Goal: Task Accomplishment & Management: Manage account settings

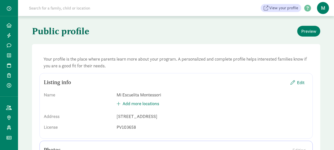
scroll to position [123, 0]
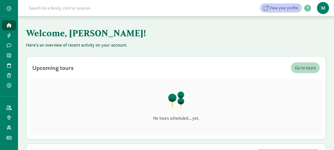
click at [279, 9] on span "View your profile" at bounding box center [283, 8] width 29 height 6
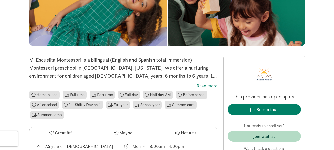
scroll to position [75, 0]
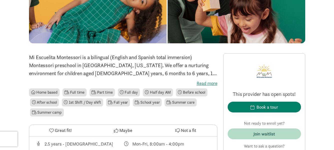
click at [204, 84] on label "Read more" at bounding box center [123, 83] width 188 height 6
click at [0, 0] on input "Read more" at bounding box center [0, 0] width 0 height 0
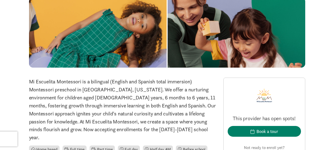
scroll to position [0, 0]
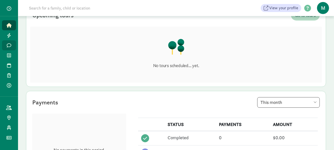
scroll to position [50, 0]
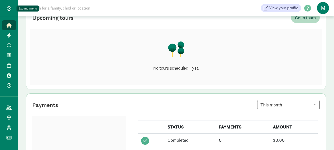
click at [10, 8] on span "button" at bounding box center [9, 8] width 5 height 5
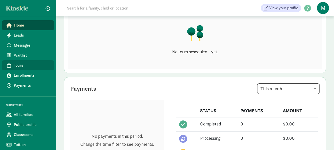
scroll to position [75, 0]
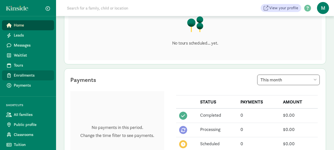
click at [29, 74] on span "Enrollments" at bounding box center [32, 75] width 36 height 6
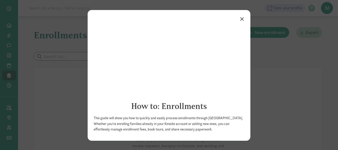
click at [239, 19] on link "×" at bounding box center [241, 18] width 9 height 9
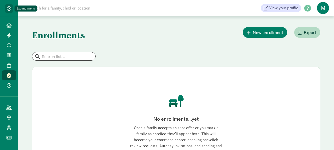
click at [9, 7] on span "button" at bounding box center [9, 8] width 5 height 5
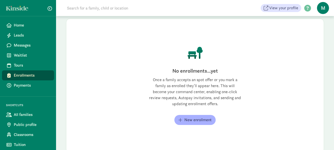
scroll to position [50, 0]
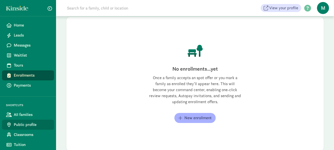
click at [33, 122] on span "Public profile" at bounding box center [32, 125] width 36 height 6
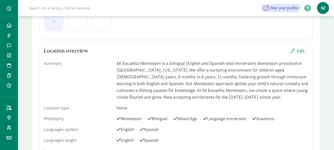
scroll to position [150, 0]
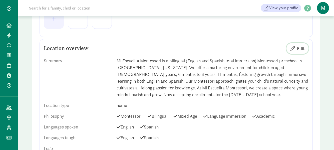
click at [300, 50] on span "Edit" at bounding box center [301, 48] width 8 height 7
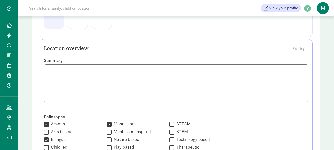
click at [200, 77] on textarea at bounding box center [176, 83] width 265 height 38
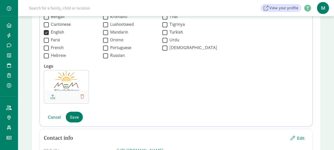
scroll to position [450, 0]
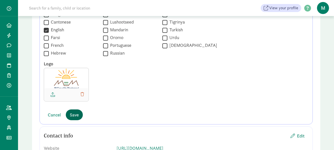
type textarea "Mi Escuelita Montessori is a bilingual (English and Spanish total immersion) Mo…"
click at [71, 113] on span "Save" at bounding box center [74, 114] width 9 height 7
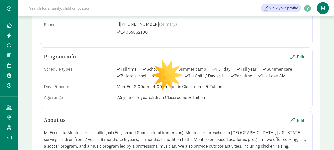
scroll to position [375, 0]
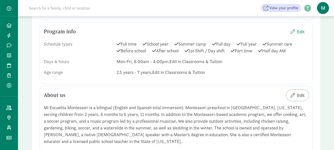
click at [303, 96] on span "Edit" at bounding box center [301, 95] width 8 height 7
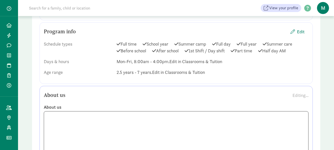
scroll to position [400, 0]
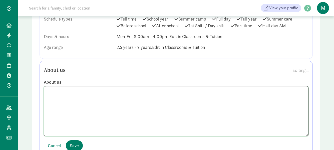
click at [149, 97] on textarea at bounding box center [176, 111] width 265 height 50
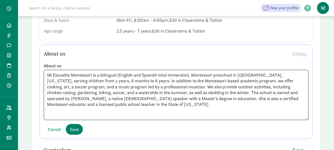
scroll to position [425, 0]
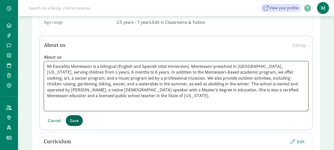
type textarea "Mi Escuelita Montessori is a bilingual (English and Spanish total immersion) Mo…"
click at [72, 122] on span "Save" at bounding box center [74, 120] width 9 height 7
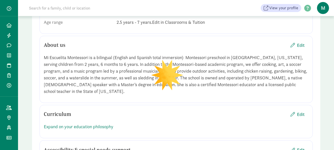
scroll to position [475, 0]
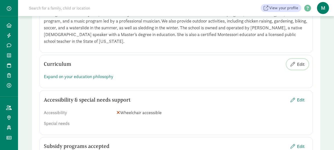
click at [298, 66] on span "Edit" at bounding box center [301, 64] width 8 height 7
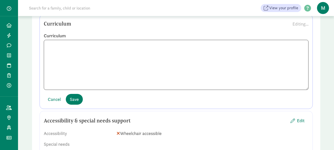
scroll to position [500, 0]
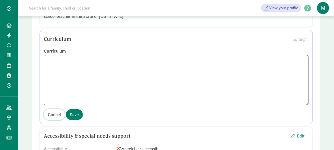
click at [56, 113] on span "Cancel" at bounding box center [54, 114] width 13 height 7
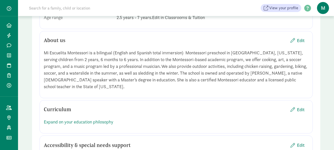
scroll to position [425, 0]
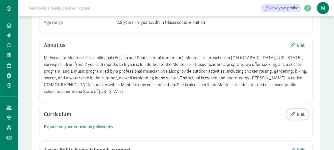
click at [302, 114] on span "Edit" at bounding box center [301, 114] width 8 height 7
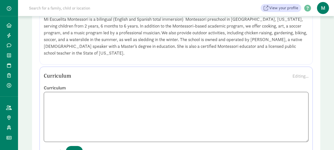
scroll to position [475, 0]
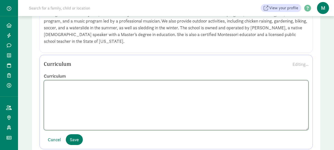
click at [54, 89] on textarea at bounding box center [176, 105] width 265 height 50
paste textarea "Child-Centered Learning: The focus is on the individual child, respecting their…"
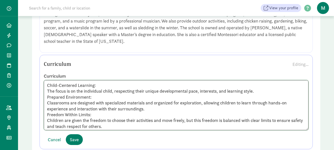
drag, startPoint x: 48, startPoint y: 86, endPoint x: 98, endPoint y: 86, distance: 49.8
click at [98, 86] on textarea "Child-Centered Learning: The focus is on the individual child, respecting their…" at bounding box center [176, 105] width 265 height 50
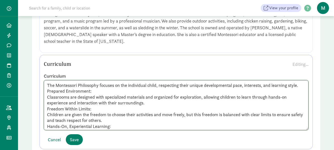
click at [180, 86] on textarea "The Montessori Philosophy focuses on the individual child, respecting their uni…" at bounding box center [176, 105] width 265 height 50
click at [275, 86] on textarea "The Montessori Philosophy focuses on the individual child, his unique developme…" at bounding box center [176, 105] width 265 height 50
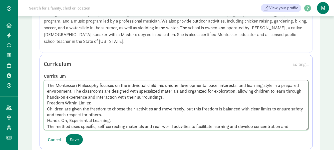
scroll to position [25, 0]
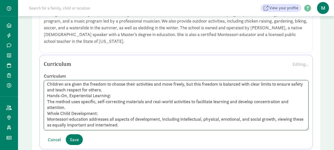
drag, startPoint x: 98, startPoint y: 102, endPoint x: 237, endPoint y: 107, distance: 139.4
click at [237, 107] on textarea "The Montessori Philosophy focuses on the individual child, his unique developme…" at bounding box center [176, 105] width 265 height 50
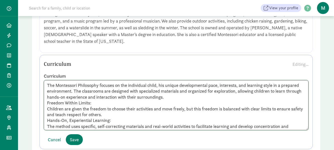
click at [161, 91] on textarea "The Montessori Philosophy focuses on the individual child, his unique developme…" at bounding box center [176, 105] width 265 height 50
paste textarea "self-correcting materials and real-world activities to facilitate learning and …"
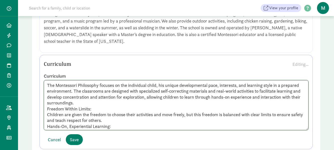
paste textarea ", allowing children to learn through hands-on experiences"
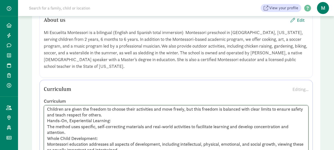
scroll to position [31, 0]
drag, startPoint x: 47, startPoint y: 127, endPoint x: 87, endPoint y: 133, distance: 40.0
click at [87, 133] on textarea "The Montessori Philosophy focuses on the individual child, his unique developme…" at bounding box center [176, 130] width 265 height 50
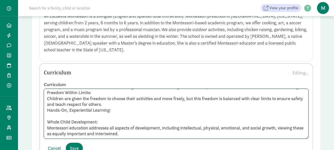
scroll to position [475, 0]
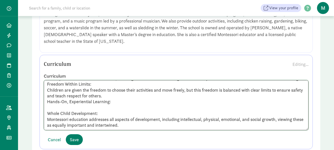
drag, startPoint x: 46, startPoint y: 102, endPoint x: 112, endPoint y: 102, distance: 65.8
click at [112, 102] on textarea "The Montessori Philosophy focuses on the individual child, his unique developme…" at bounding box center [176, 105] width 265 height 50
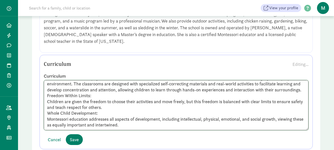
scroll to position [13, 0]
drag, startPoint x: 47, startPoint y: 114, endPoint x: 99, endPoint y: 113, distance: 52.3
click at [99, 113] on textarea "The Montessori Philosophy focuses on the individual child, his unique developme…" at bounding box center [176, 105] width 265 height 50
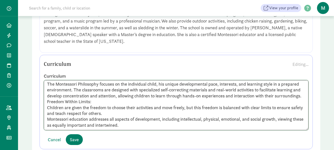
scroll to position [7, 0]
drag, startPoint x: 47, startPoint y: 101, endPoint x: 92, endPoint y: 100, distance: 44.5
click at [92, 100] on textarea "The Montessori Philosophy focuses on the individual child, his unique developme…" at bounding box center [176, 105] width 265 height 50
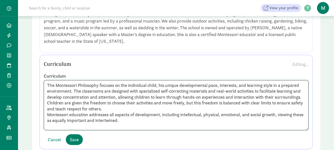
scroll to position [1, 0]
click at [89, 108] on textarea "The Montessori Philosophy focuses on the individual child, his unique developme…" at bounding box center [176, 105] width 265 height 50
click at [166, 107] on textarea "The Montessori Philosophy focuses on the individual child, his unique developme…" at bounding box center [176, 105] width 265 height 50
click at [90, 120] on textarea "The Montessori Philosophy focuses on the individual child, his unique developme…" at bounding box center [176, 105] width 265 height 50
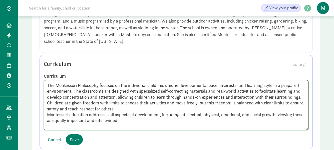
scroll to position [1, 0]
click at [131, 124] on textarea "The Montessori Philosophy focuses on the individual child, his unique developme…" at bounding box center [176, 105] width 265 height 50
click at [159, 85] on textarea "The Montessori Philosophy focuses on the individual child, his unique developme…" at bounding box center [176, 105] width 265 height 50
click at [183, 84] on textarea "The Montessori Philosophy focuses on the individual child, in his unique develo…" at bounding box center [176, 105] width 265 height 50
paste textarea "their developmental pace, interests, and learning style, with"
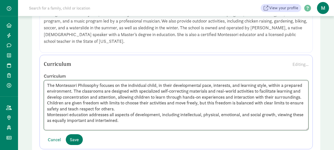
drag, startPoint x: 130, startPoint y: 90, endPoint x: 134, endPoint y: 86, distance: 5.5
click at [130, 90] on textarea "The Montessori Philosophy focuses on the individual child, in their development…" at bounding box center [176, 105] width 265 height 50
click at [146, 95] on textarea "The Montessori Philosophy focuses on the individual child, in their development…" at bounding box center [176, 105] width 265 height 50
paste textarea "equipped with specialized self-correcting materials and real-world activities t…"
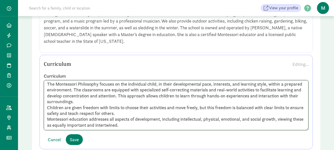
click at [215, 108] on textarea "The Montessori Philosophy focuses on the individual child, in their development…" at bounding box center [176, 105] width 265 height 50
click at [124, 126] on textarea "The Montessori Philosophy focuses on the individual child, in their development…" at bounding box center [176, 105] width 265 height 50
click at [92, 126] on textarea "The Montessori Philosophy focuses on the individual child, in their development…" at bounding box center [176, 105] width 265 height 50
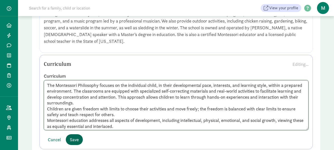
type textarea "The Montessori Philosophy focuses on the individual child, in their development…"
click at [73, 140] on span "Save" at bounding box center [74, 139] width 9 height 7
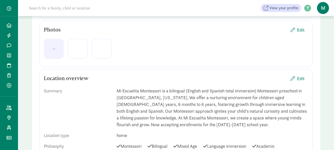
scroll to position [20, 0]
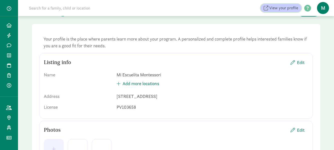
click at [284, 6] on span "View your profile" at bounding box center [283, 8] width 29 height 6
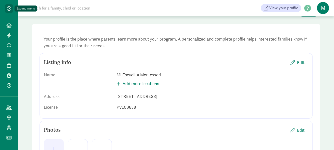
click at [10, 9] on span "button" at bounding box center [9, 8] width 5 height 5
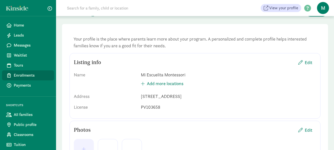
scroll to position [45, 0]
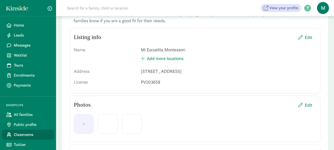
click at [27, 137] on span "Classrooms" at bounding box center [32, 135] width 36 height 6
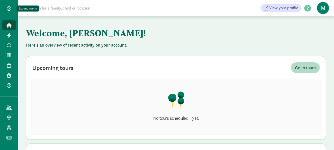
click at [9, 10] on span "button" at bounding box center [9, 8] width 5 height 5
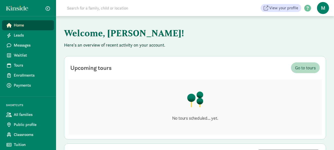
scroll to position [25, 0]
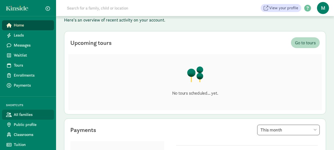
click at [30, 113] on span "All families" at bounding box center [32, 115] width 36 height 6
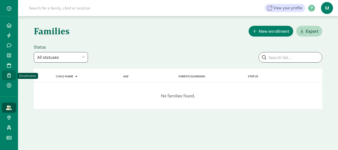
click at [12, 76] on span at bounding box center [9, 75] width 6 height 5
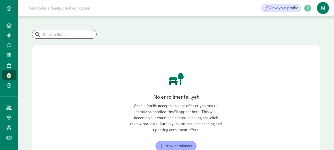
scroll to position [25, 0]
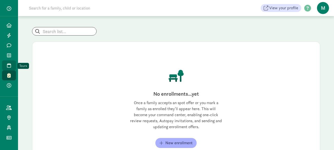
click at [10, 64] on icon at bounding box center [9, 65] width 4 height 5
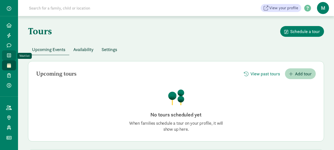
click at [10, 55] on icon at bounding box center [9, 55] width 4 height 5
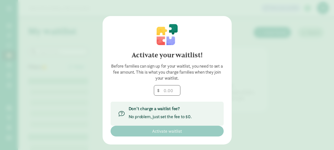
click at [289, 100] on div "Activate your waitlist! Before families can sign up for your waitlist, you need…" at bounding box center [167, 75] width 334 height 150
click at [259, 70] on div "Activate your waitlist! Before families can sign up for your waitlist, you need…" at bounding box center [167, 75] width 334 height 150
click at [257, 69] on div "Activate your waitlist! Before families can sign up for your waitlist, you need…" at bounding box center [167, 75] width 334 height 150
click at [245, 42] on div "Activate your waitlist! Before families can sign up for your waitlist, you need…" at bounding box center [167, 75] width 334 height 150
click at [207, 111] on div "Don’t charge a waitlist fee? No problem, just set the fee to $0." at bounding box center [167, 114] width 113 height 24
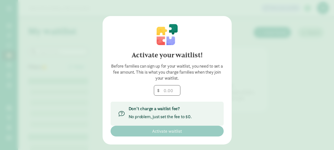
click at [124, 85] on div "$" at bounding box center [167, 90] width 113 height 11
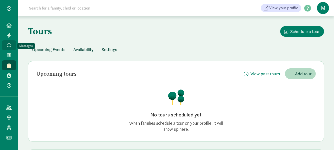
click at [11, 43] on icon at bounding box center [9, 45] width 5 height 5
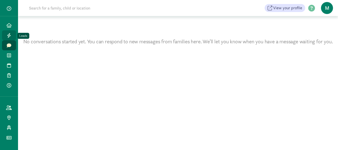
click at [7, 34] on span at bounding box center [9, 35] width 6 height 5
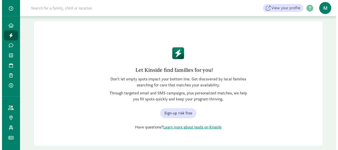
scroll to position [34, 0]
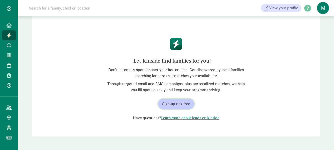
click at [183, 105] on span "Sign-up risk free" at bounding box center [176, 104] width 28 height 6
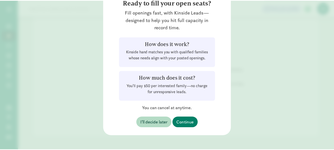
scroll to position [52, 0]
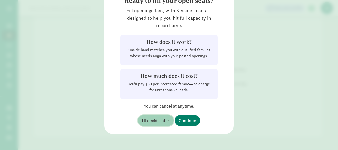
click at [158, 122] on span "I’ll decide later" at bounding box center [156, 120] width 28 height 7
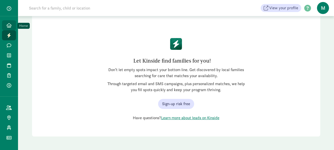
click at [14, 25] on link "Home" at bounding box center [9, 25] width 14 height 10
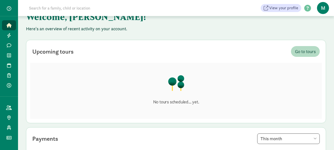
scroll to position [25, 0]
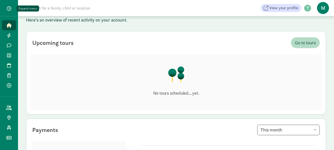
click at [10, 8] on span "button" at bounding box center [9, 8] width 5 height 5
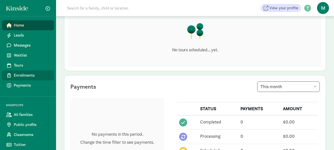
scroll to position [75, 0]
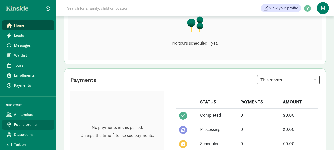
click at [30, 123] on span "Public profile" at bounding box center [32, 125] width 36 height 6
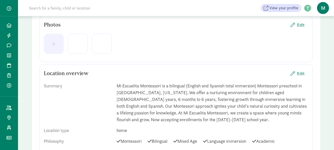
scroll to position [100, 0]
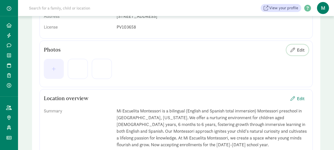
click at [300, 51] on span "Edit" at bounding box center [301, 50] width 8 height 7
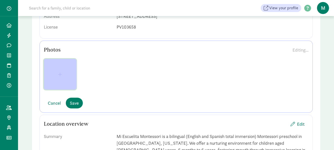
click at [62, 75] on span "button" at bounding box center [60, 74] width 25 height 5
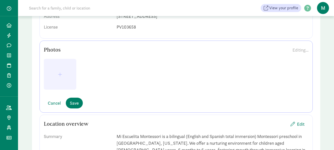
click at [300, 51] on div "Editing..." at bounding box center [300, 50] width 16 height 7
click at [57, 103] on span "Cancel" at bounding box center [54, 103] width 13 height 7
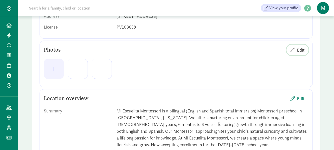
click at [305, 52] on button "Edit" at bounding box center [297, 50] width 22 height 11
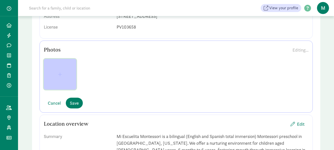
click at [60, 74] on span "button" at bounding box center [60, 74] width 4 height 5
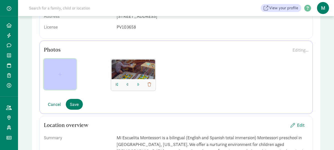
click at [57, 76] on span "button" at bounding box center [60, 74] width 25 height 5
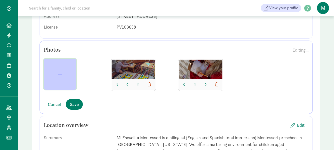
click at [60, 72] on span "button" at bounding box center [60, 74] width 4 height 5
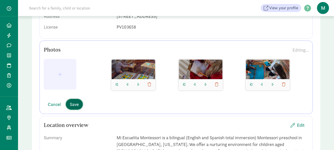
click at [71, 104] on span "Save" at bounding box center [74, 104] width 9 height 7
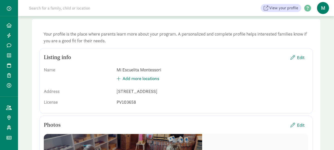
scroll to position [50, 0]
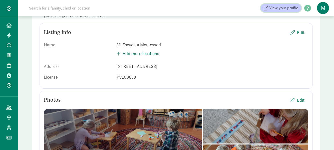
click at [286, 7] on span "View your profile" at bounding box center [283, 8] width 29 height 6
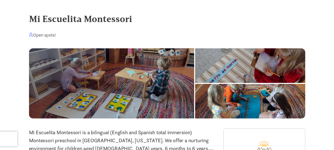
scroll to position [25, 0]
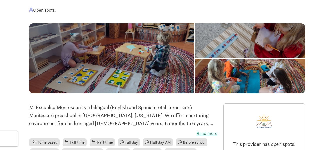
click at [276, 59] on div at bounding box center [250, 76] width 110 height 35
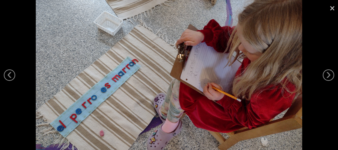
click at [332, 10] on link "×" at bounding box center [332, 7] width 12 height 15
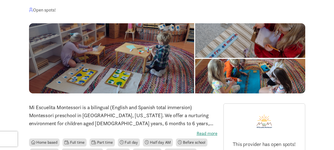
click at [277, 68] on div at bounding box center [250, 76] width 110 height 35
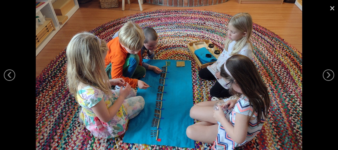
click at [333, 10] on link "×" at bounding box center [332, 7] width 12 height 15
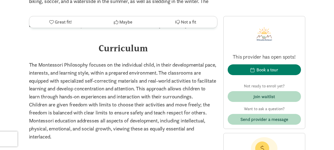
scroll to position [479, 0]
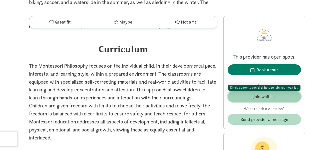
click at [292, 99] on span "Join waitlist" at bounding box center [264, 96] width 65 height 7
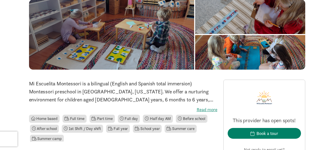
scroll to position [50, 0]
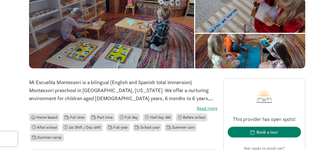
click at [210, 108] on label "Read more" at bounding box center [123, 108] width 188 height 6
click at [0, 0] on input "Read more" at bounding box center [0, 0] width 0 height 0
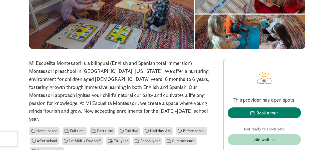
scroll to position [0, 0]
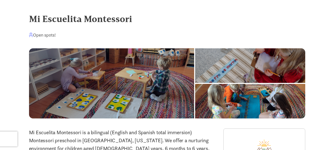
click at [195, 83] on div at bounding box center [250, 65] width 110 height 35
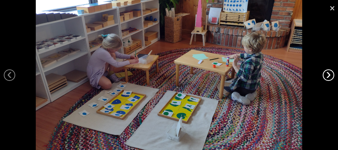
click at [327, 75] on link "›" at bounding box center [328, 75] width 12 height 12
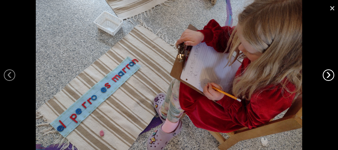
click at [327, 75] on link "›" at bounding box center [328, 75] width 12 height 12
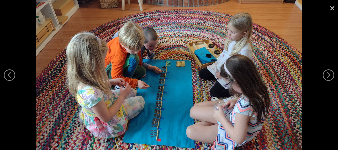
click at [333, 11] on link "×" at bounding box center [332, 7] width 12 height 15
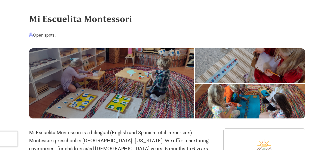
click at [195, 83] on div at bounding box center [250, 65] width 110 height 35
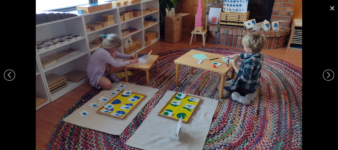
click at [334, 8] on link "×" at bounding box center [332, 7] width 12 height 15
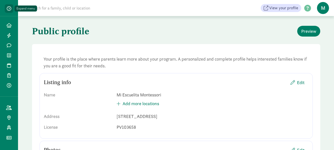
click at [7, 9] on span "button" at bounding box center [9, 8] width 5 height 5
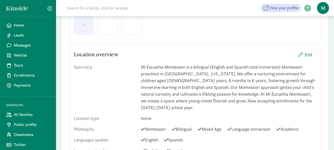
scroll to position [175, 0]
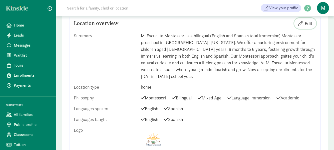
click at [306, 25] on span "Edit" at bounding box center [309, 23] width 8 height 7
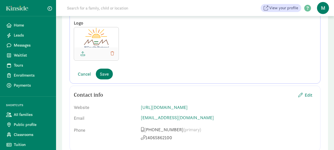
scroll to position [493, 0]
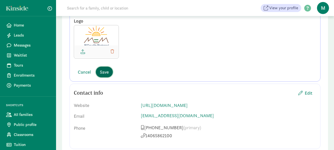
click at [106, 73] on span "Save" at bounding box center [104, 72] width 9 height 7
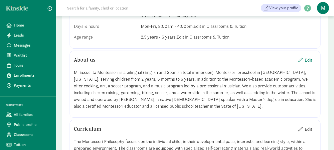
scroll to position [418, 0]
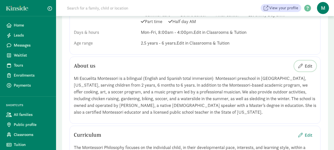
click at [309, 63] on span "Edit" at bounding box center [309, 66] width 8 height 7
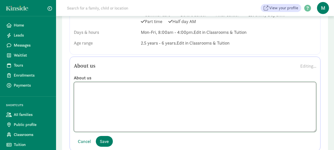
click at [174, 99] on textarea at bounding box center [195, 107] width 242 height 50
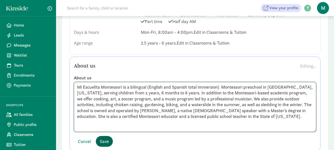
type textarea "Mi Escuelita Montessori is a bilingual (English and Spanish total immersion) Mo…"
click at [100, 138] on span "Save" at bounding box center [104, 141] width 9 height 7
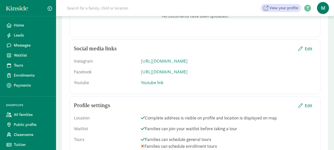
scroll to position [727, 0]
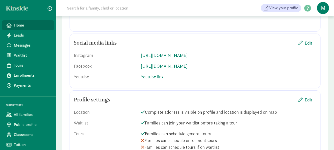
click at [20, 27] on span "Home" at bounding box center [32, 25] width 36 height 6
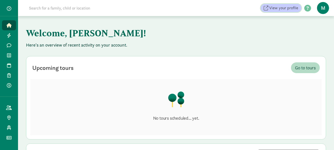
click at [291, 9] on span "View your profile" at bounding box center [283, 8] width 29 height 6
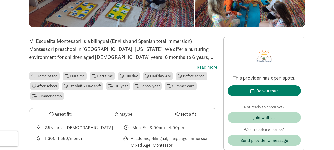
scroll to position [100, 0]
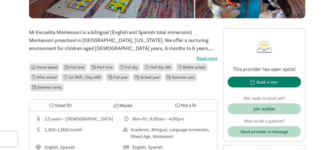
click at [208, 59] on label "Read more" at bounding box center [123, 58] width 188 height 6
click at [0, 0] on input "Read more" at bounding box center [0, 0] width 0 height 0
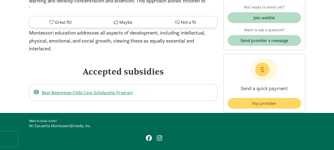
scroll to position [625, 0]
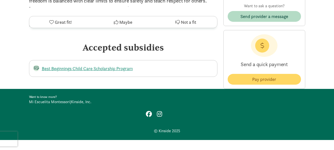
click at [78, 102] on link "Kinside, Inc." at bounding box center [81, 101] width 20 height 5
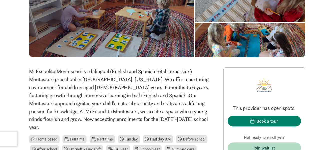
scroll to position [25, 0]
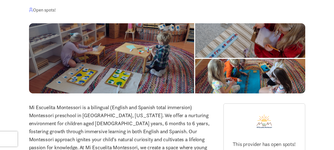
click at [195, 47] on div at bounding box center [250, 40] width 110 height 35
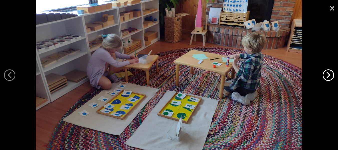
click at [327, 73] on link "›" at bounding box center [328, 75] width 12 height 12
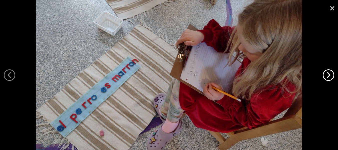
click at [327, 73] on link "›" at bounding box center [328, 75] width 12 height 12
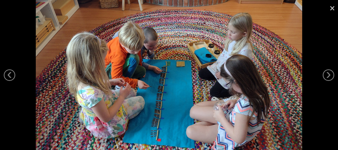
click at [334, 9] on link "×" at bounding box center [332, 7] width 12 height 15
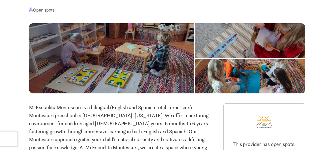
click at [195, 58] on div at bounding box center [250, 40] width 110 height 35
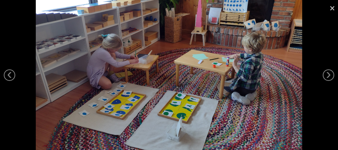
click at [329, 9] on link "×" at bounding box center [332, 7] width 12 height 15
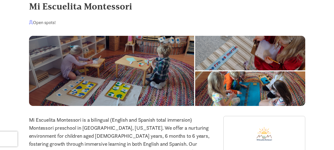
scroll to position [0, 0]
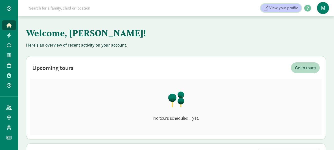
click at [284, 8] on span "View your profile" at bounding box center [283, 8] width 29 height 6
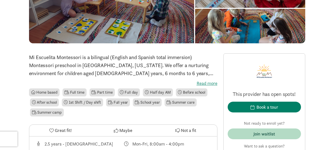
scroll to position [125, 0]
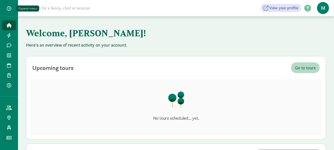
click at [9, 9] on span "button" at bounding box center [9, 8] width 5 height 5
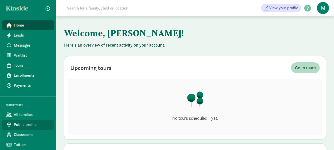
click at [29, 126] on span "Public profile" at bounding box center [32, 125] width 36 height 6
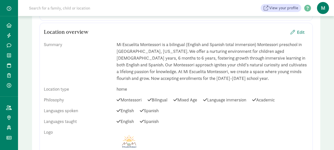
scroll to position [228, 0]
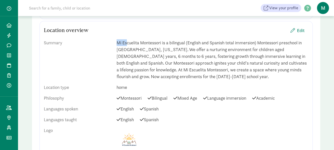
drag, startPoint x: 117, startPoint y: 43, endPoint x: 127, endPoint y: 42, distance: 9.8
click at [127, 42] on div "Mi Escuelita Montessori is a bilingual (English and Spanish total immersion) Mo…" at bounding box center [213, 59] width 192 height 41
click at [110, 37] on div "Summary Mi Escuelita Montessori is a bilingual (English and Spanish total immer…" at bounding box center [176, 95] width 265 height 121
click at [299, 32] on span "Edit" at bounding box center [301, 30] width 8 height 7
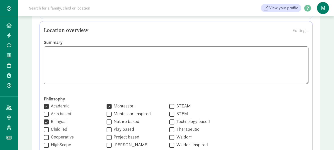
scroll to position [1, 0]
drag, startPoint x: 47, startPoint y: 52, endPoint x: 198, endPoint y: 72, distance: 151.9
click at [198, 72] on textarea at bounding box center [176, 65] width 265 height 38
click at [237, 101] on label "Philosophy" at bounding box center [176, 99] width 265 height 6
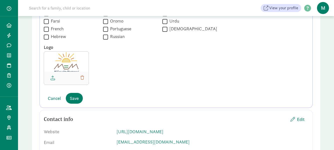
scroll to position [528, 0]
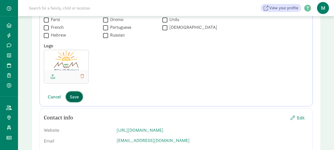
click at [70, 96] on span "Save" at bounding box center [74, 96] width 9 height 7
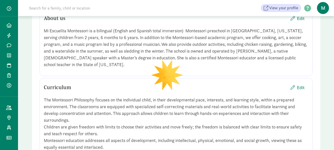
scroll to position [503, 0]
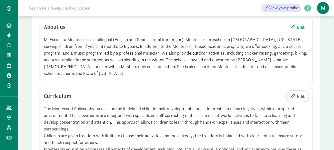
click at [301, 98] on span "Edit" at bounding box center [301, 96] width 8 height 7
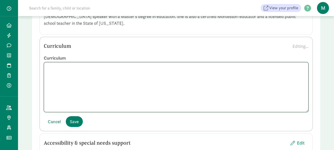
scroll to position [1, 0]
drag, startPoint x: 100, startPoint y: 67, endPoint x: 250, endPoint y: 109, distance: 155.5
click at [250, 109] on textarea at bounding box center [176, 87] width 265 height 50
click at [179, 109] on textarea at bounding box center [176, 87] width 265 height 50
click at [80, 124] on button "Save" at bounding box center [74, 121] width 17 height 11
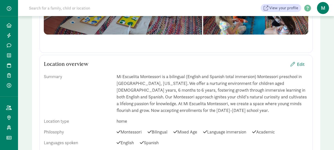
scroll to position [203, 0]
